Goal: Information Seeking & Learning: Check status

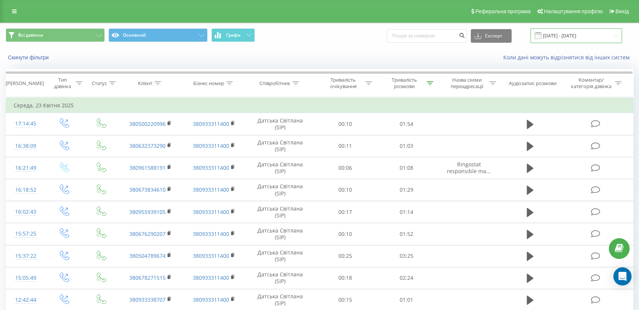
click at [545, 39] on input "[DATE] - [DATE]" at bounding box center [575, 35] width 91 height 15
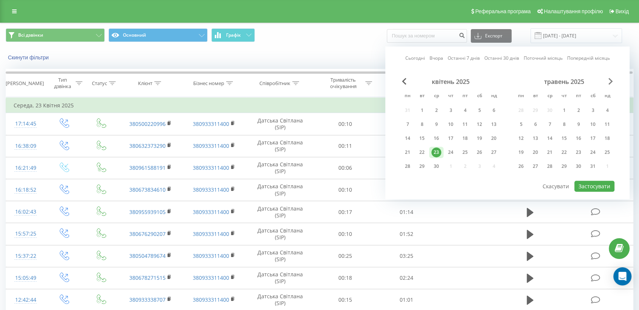
click at [609, 82] on span "Next Month" at bounding box center [610, 81] width 5 height 7
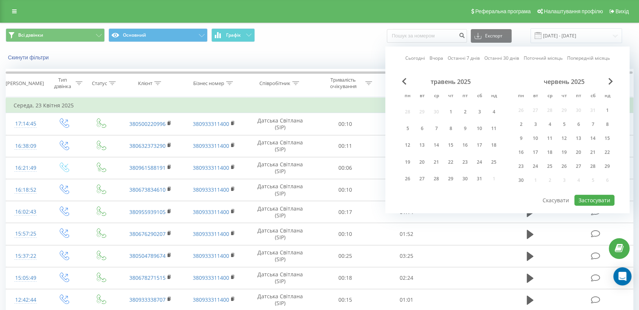
click at [609, 76] on div "Сьогодні Вчора Останні 7 днів Останні 30 днів Поточний місяць Попередній місяць…" at bounding box center [507, 130] width 244 height 167
click at [608, 81] on span "Next Month" at bounding box center [610, 81] width 5 height 7
click at [605, 83] on div "липень 2025" at bounding box center [564, 82] width 101 height 8
click at [609, 83] on span "Next Month" at bounding box center [610, 81] width 5 height 7
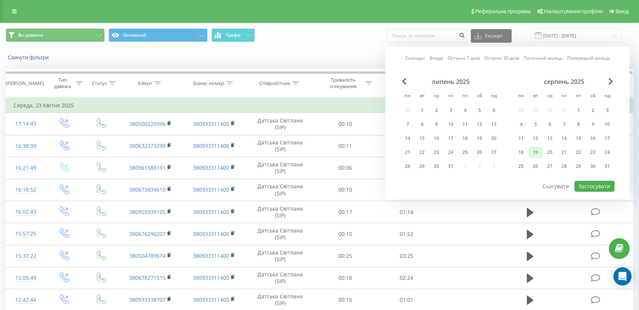
click at [537, 150] on div "19" at bounding box center [535, 152] width 10 height 10
click at [611, 184] on button "Застосувати" at bounding box center [594, 186] width 40 height 11
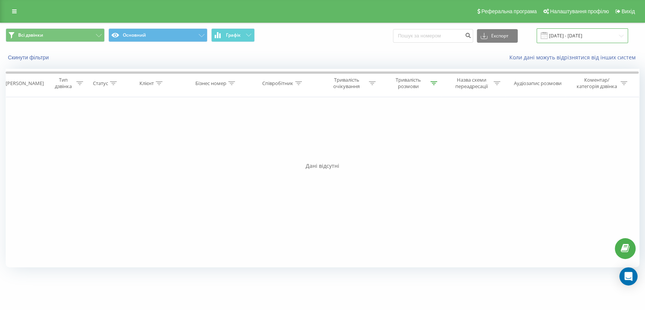
click at [557, 37] on input "[DATE] - [DATE]" at bounding box center [582, 35] width 91 height 15
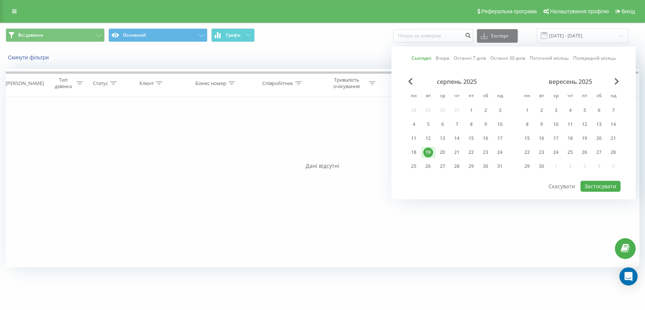
click at [428, 150] on div "19" at bounding box center [428, 152] width 10 height 10
click at [591, 186] on button "Застосувати" at bounding box center [601, 186] width 40 height 11
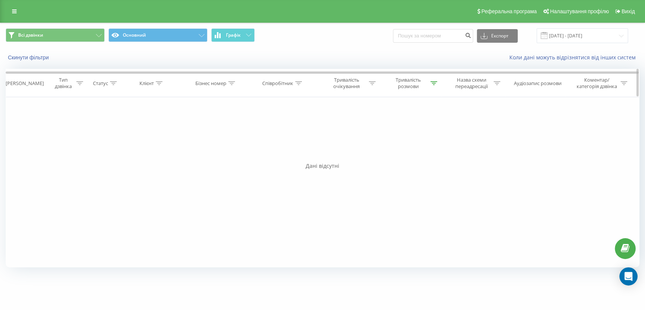
click at [434, 84] on icon at bounding box center [434, 83] width 7 height 4
click at [399, 152] on button "Скасувати" at bounding box center [393, 152] width 32 height 9
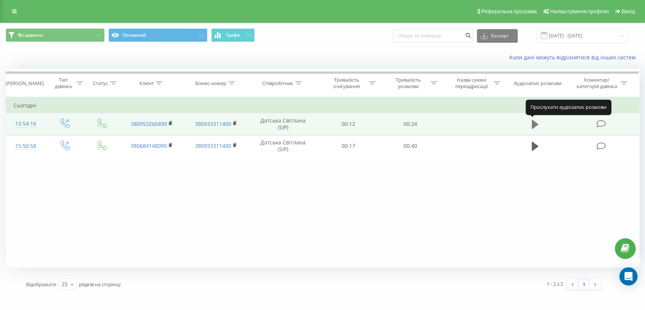
click at [534, 125] on icon at bounding box center [535, 124] width 7 height 9
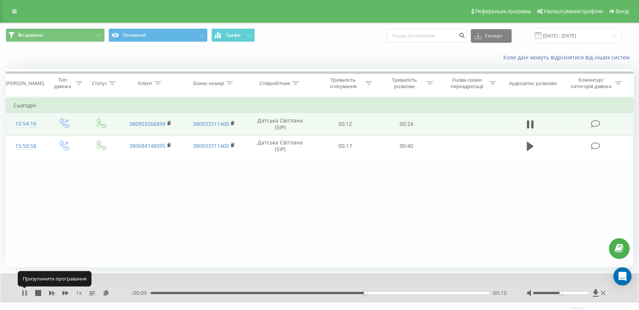
click at [22, 293] on icon at bounding box center [25, 293] width 6 height 6
click at [552, 36] on input "[DATE] - [DATE]" at bounding box center [575, 35] width 91 height 15
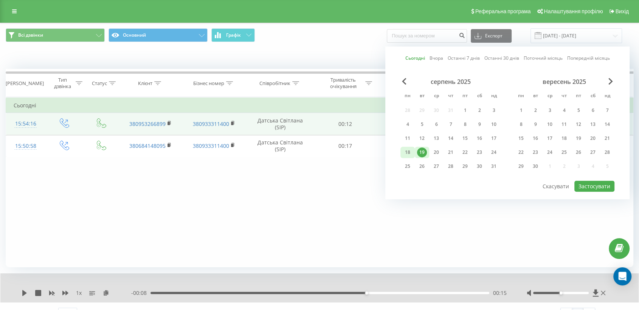
click at [404, 149] on div "18" at bounding box center [408, 152] width 10 height 10
click at [586, 184] on button "Застосувати" at bounding box center [594, 186] width 40 height 11
type input "[DATE] - [DATE]"
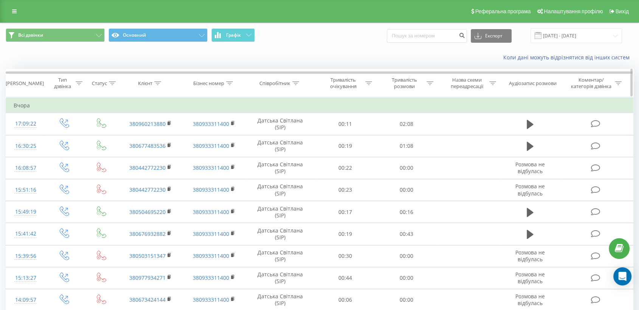
click at [426, 80] on div at bounding box center [429, 83] width 7 height 6
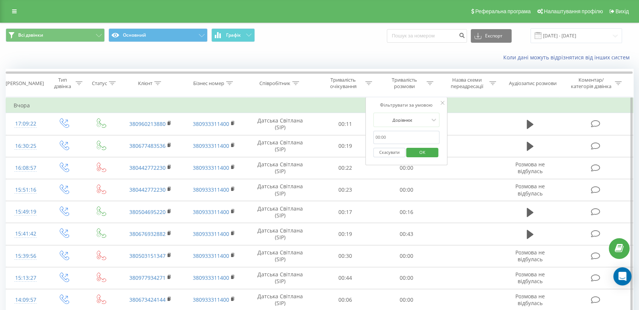
click at [417, 136] on input "text" at bounding box center [406, 137] width 67 height 13
type input "0"
type input "1"
click at [433, 119] on icon at bounding box center [434, 120] width 5 height 3
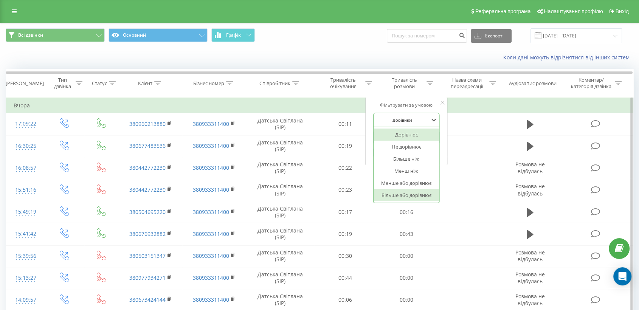
click at [420, 196] on div "Більше або дорівнює" at bounding box center [407, 195] width 66 height 12
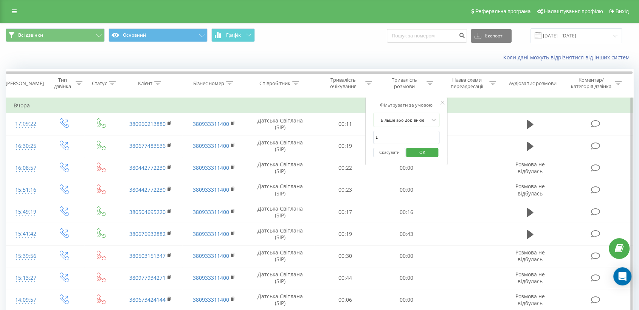
click at [423, 151] on span "OK" at bounding box center [422, 152] width 21 height 12
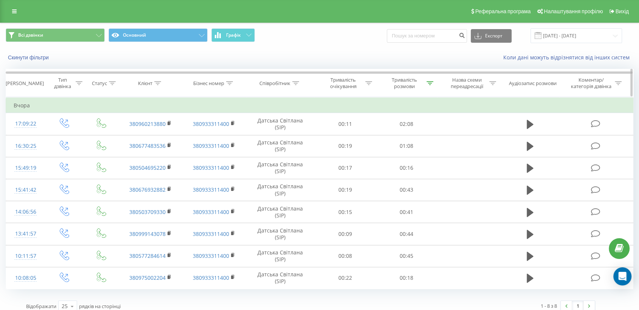
click at [429, 84] on icon at bounding box center [429, 83] width 7 height 4
click at [416, 136] on input "1" at bounding box center [406, 137] width 67 height 13
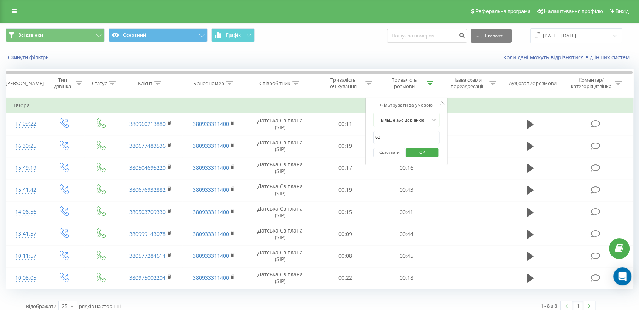
type input "60"
click at [418, 152] on span "OK" at bounding box center [422, 152] width 21 height 12
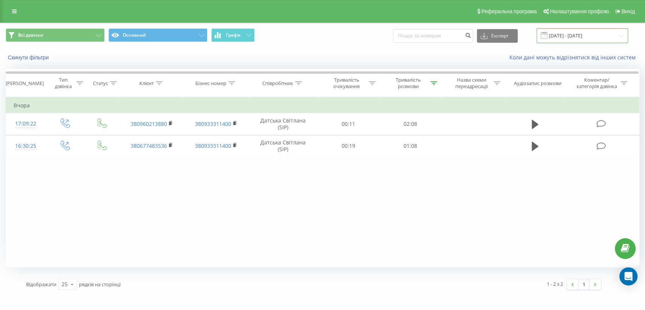
click at [564, 36] on input "[DATE] - [DATE]" at bounding box center [582, 35] width 91 height 15
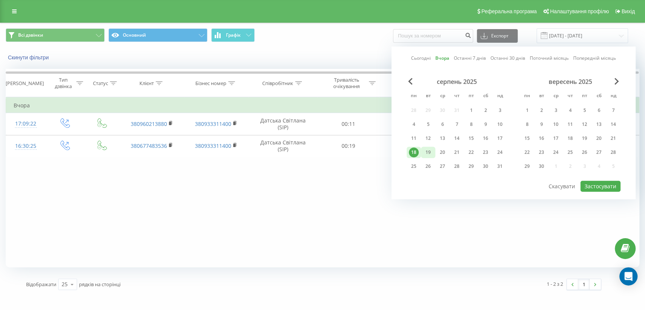
click at [431, 148] on div "19" at bounding box center [428, 152] width 10 height 10
click at [601, 188] on button "Застосувати" at bounding box center [601, 186] width 40 height 11
type input "[DATE] - [DATE]"
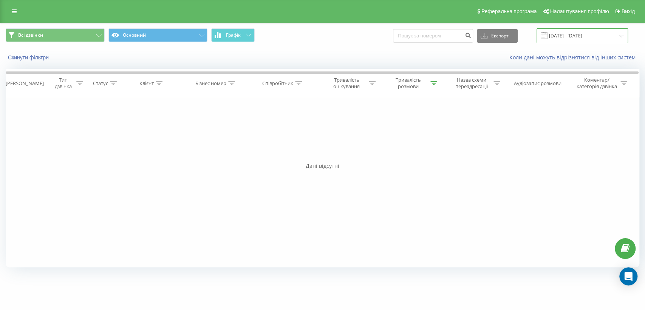
click at [558, 35] on input "[DATE] - [DATE]" at bounding box center [582, 35] width 91 height 15
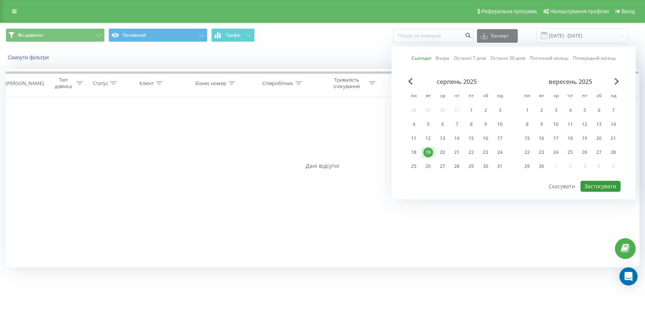
click at [596, 182] on button "Застосувати" at bounding box center [601, 186] width 40 height 11
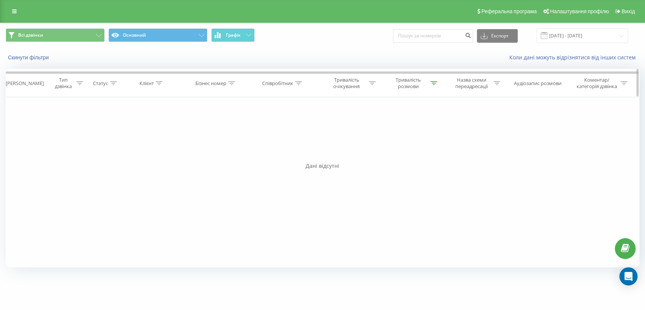
click at [434, 85] on div at bounding box center [434, 83] width 7 height 6
click at [389, 151] on button "Скасувати" at bounding box center [393, 152] width 32 height 9
